Goal: Navigation & Orientation: Find specific page/section

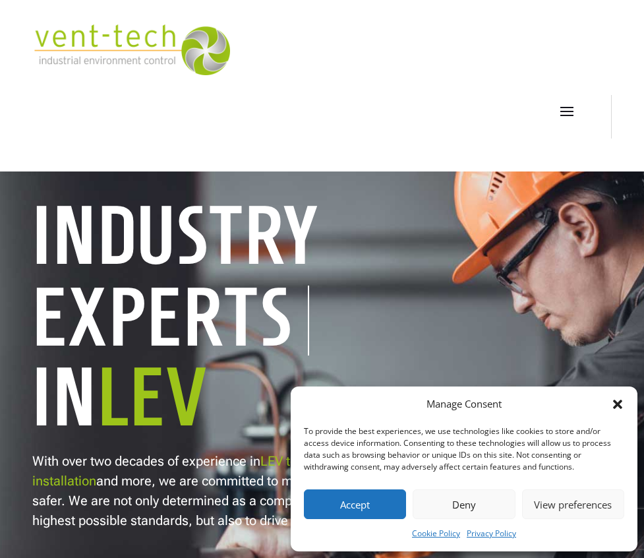
scroll to position [65, 0]
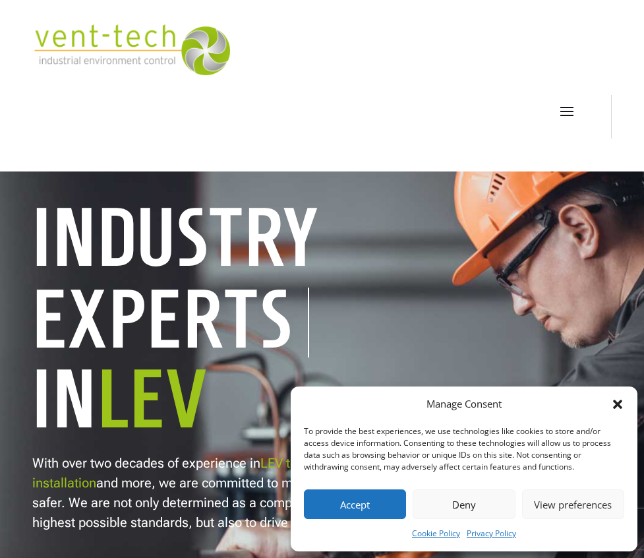
click at [568, 111] on span at bounding box center [567, 110] width 21 height 21
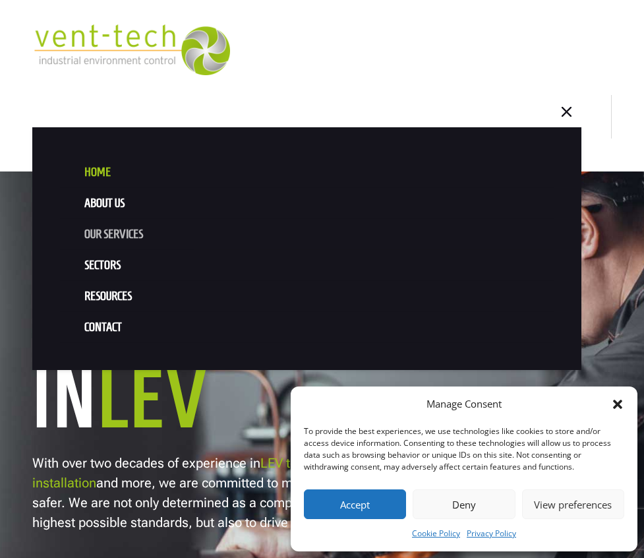
click at [136, 235] on link "Our Services" at bounding box center [307, 234] width 495 height 31
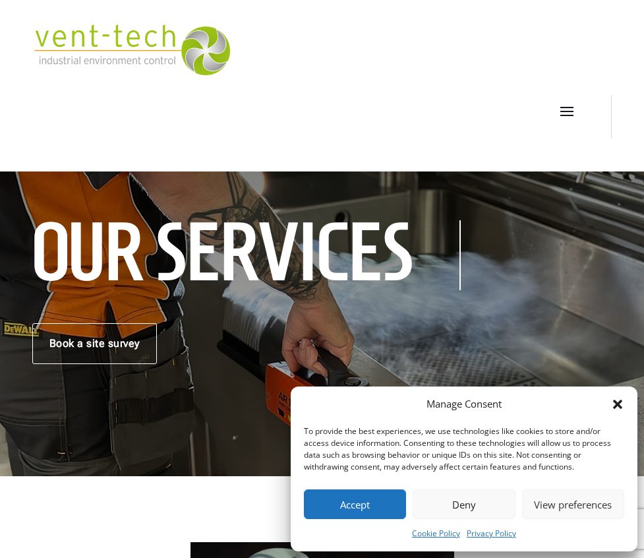
click at [462, 496] on button "Deny" at bounding box center [464, 504] width 102 height 30
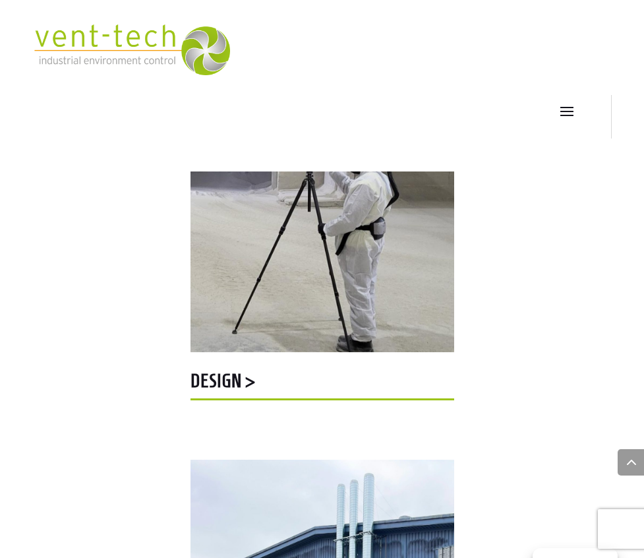
scroll to position [980, 0]
